Goal: Task Accomplishment & Management: Use online tool/utility

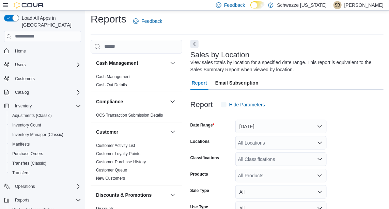
scroll to position [23, 0]
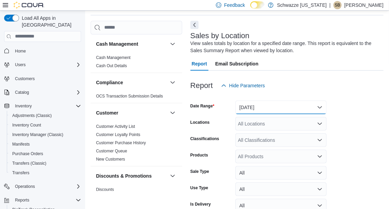
click at [303, 101] on button "[DATE]" at bounding box center [280, 108] width 91 height 14
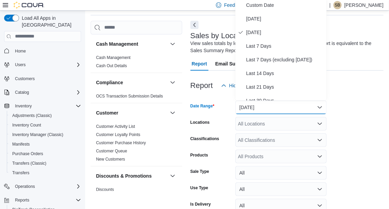
scroll to position [21, 0]
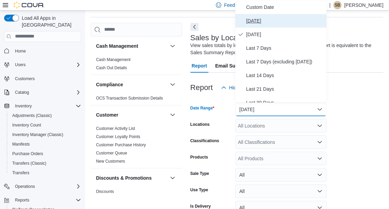
click at [272, 20] on span "[DATE]" at bounding box center [285, 21] width 78 height 8
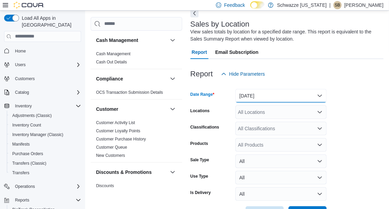
scroll to position [59, 0]
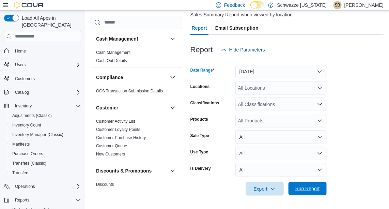
click at [305, 189] on span "Run Report" at bounding box center [307, 188] width 25 height 7
